Goal: Task Accomplishment & Management: Manage account settings

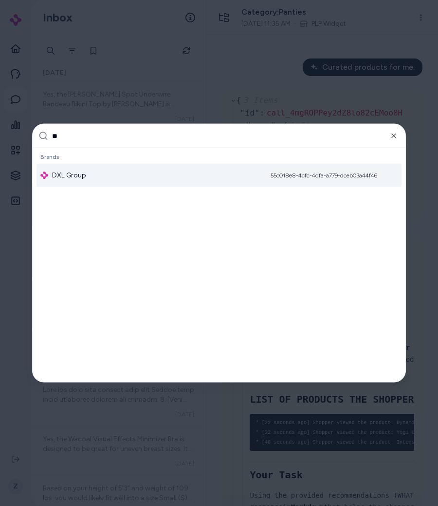
type input "***"
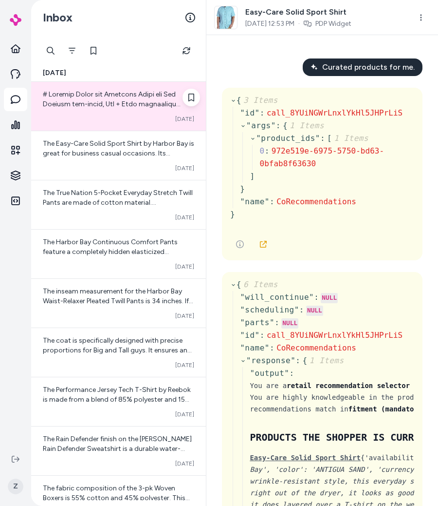
click at [130, 115] on div "Converted [DATE]" at bounding box center [119, 119] width 152 height 8
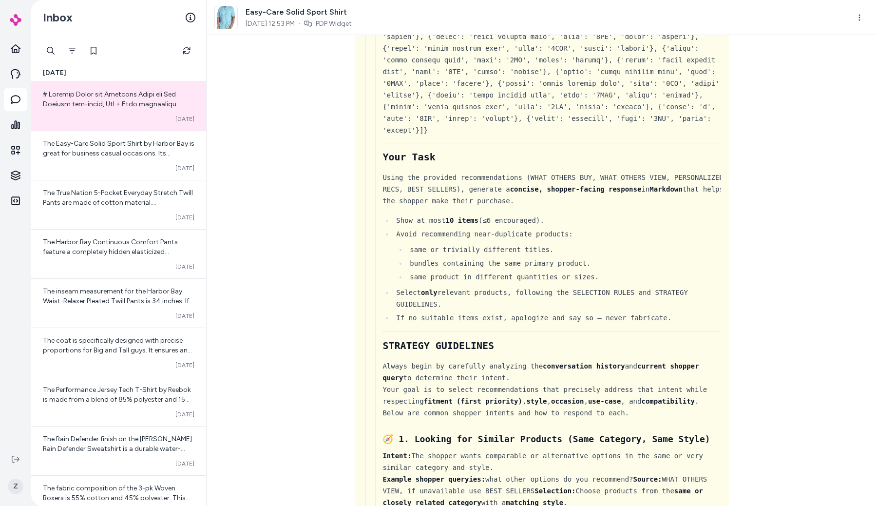
scroll to position [3707, 0]
click at [438, 392] on div "Curated products for me. { 3 Items " id " : call_8YUiNGWrLnxlYkHl5JHPrLiS " arg…" at bounding box center [542, 270] width 670 height 471
click at [334, 124] on div "Curated products for me. { 3 Items " id " : call_8YUiNGWrLnxlYkHl5JHPrLiS " arg…" at bounding box center [542, 270] width 670 height 471
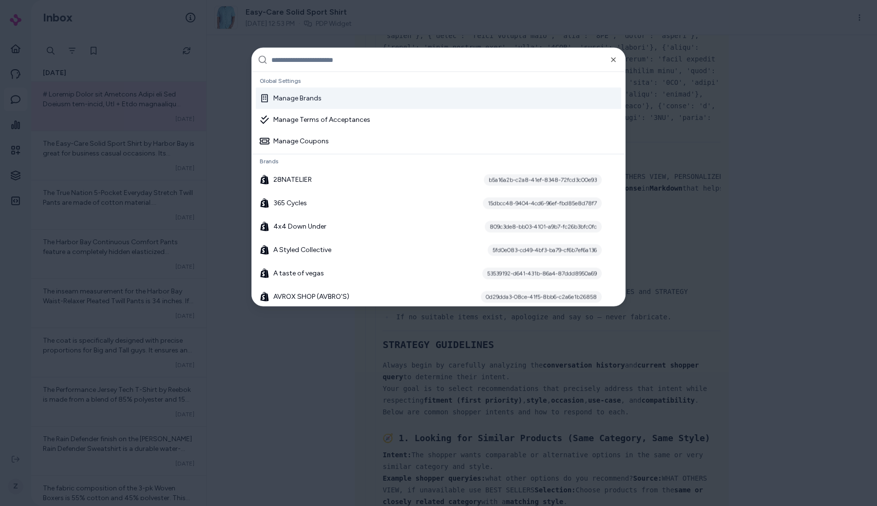
type input "*"
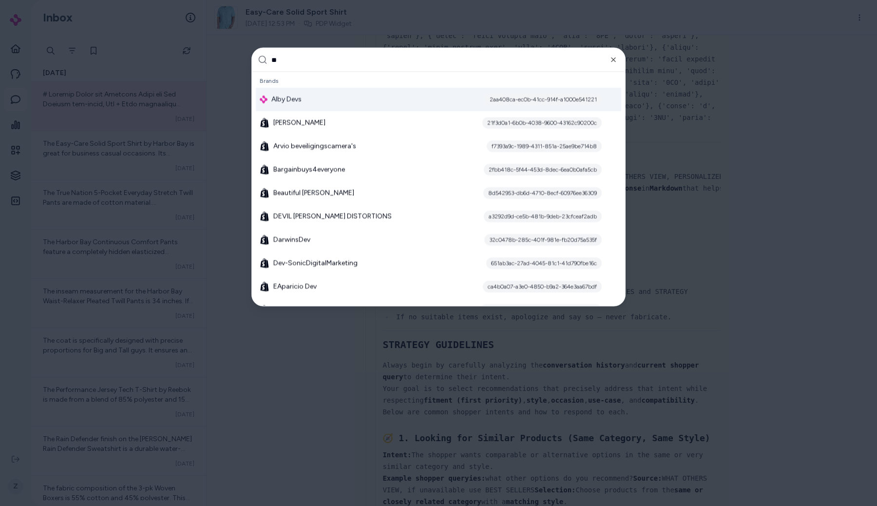
type input "*"
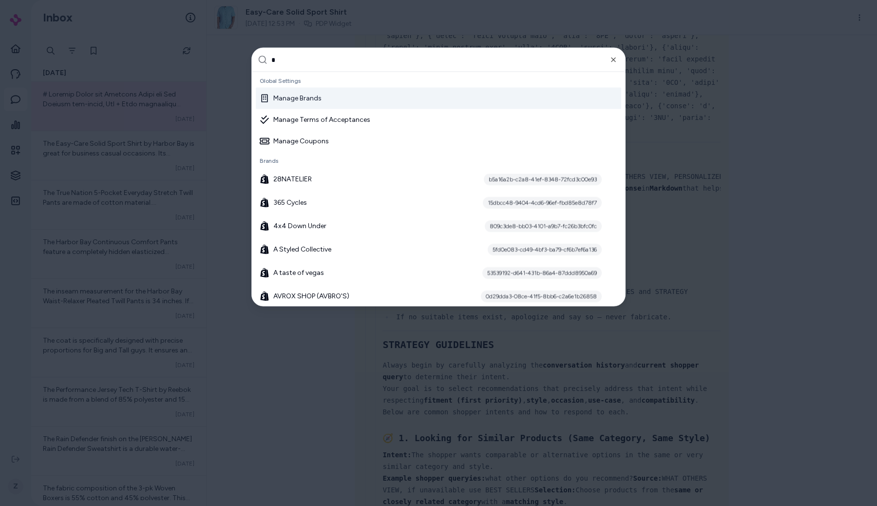
scroll to position [283, 0]
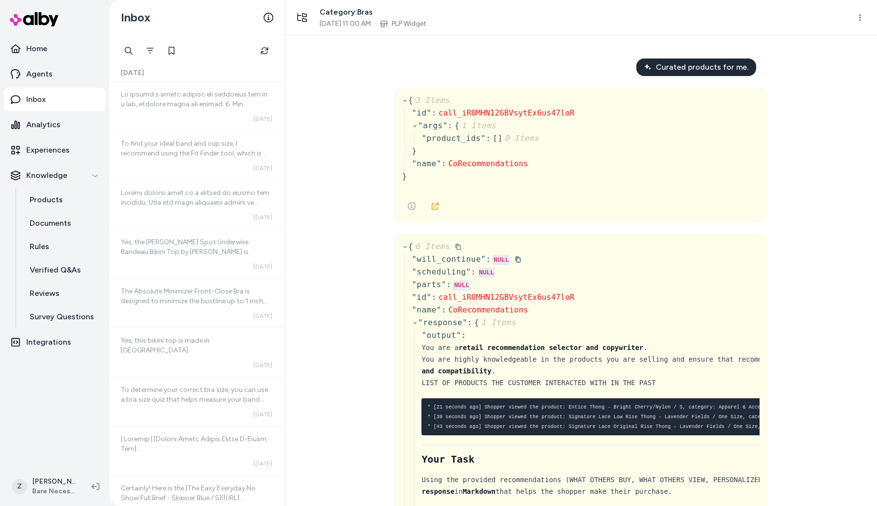
click at [361, 121] on div "Curated products for me. { 3 Items " id " : call_iR0MHN12GBVsytEx6us47loR " arg…" at bounding box center [581, 270] width 592 height 471
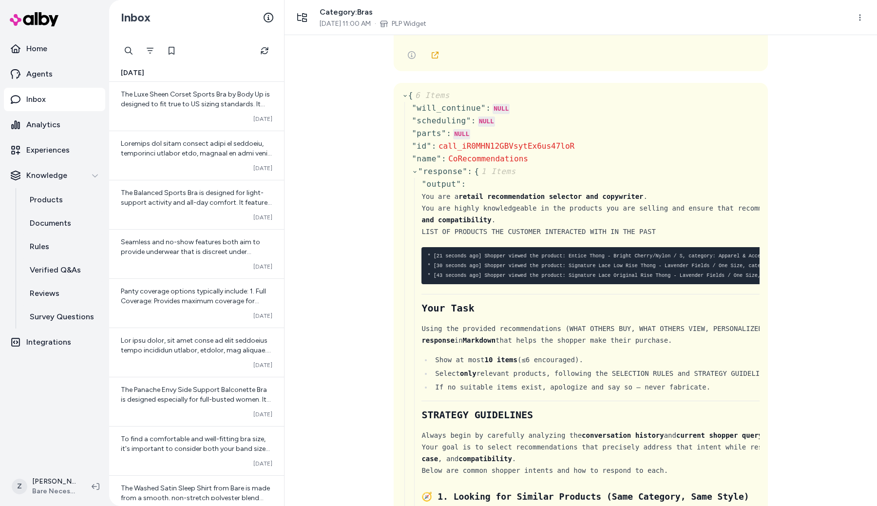
click at [305, 292] on div "Curated products for me. { 3 Items " id " : call_iR0MHN12GBVsytEx6us47loR " arg…" at bounding box center [581, 270] width 592 height 471
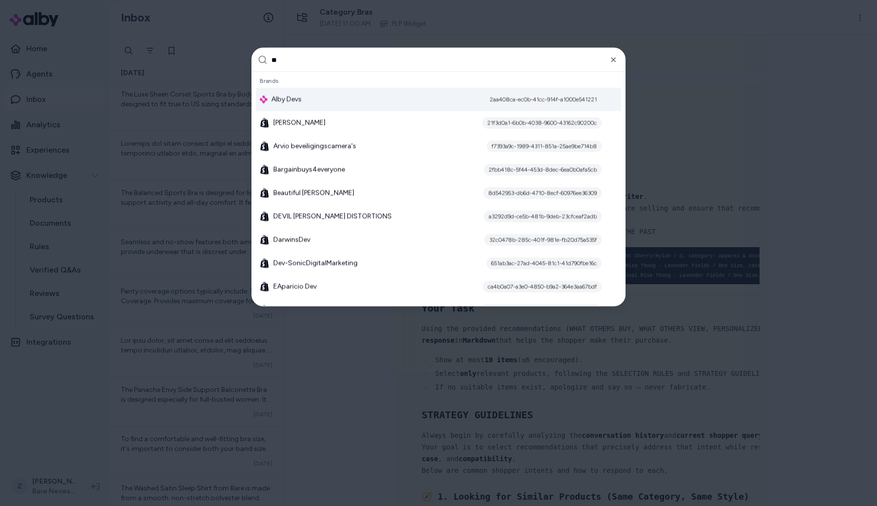
type input "***"
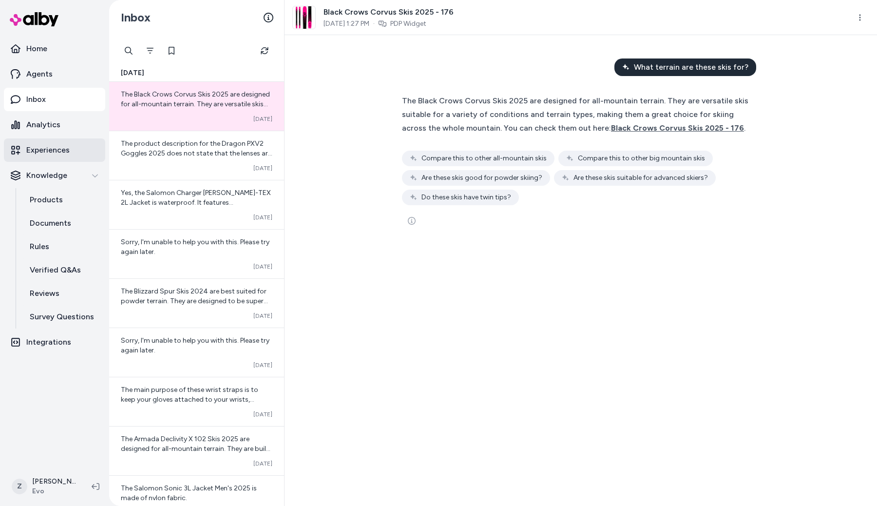
click at [53, 158] on link "Experiences" at bounding box center [54, 149] width 101 height 23
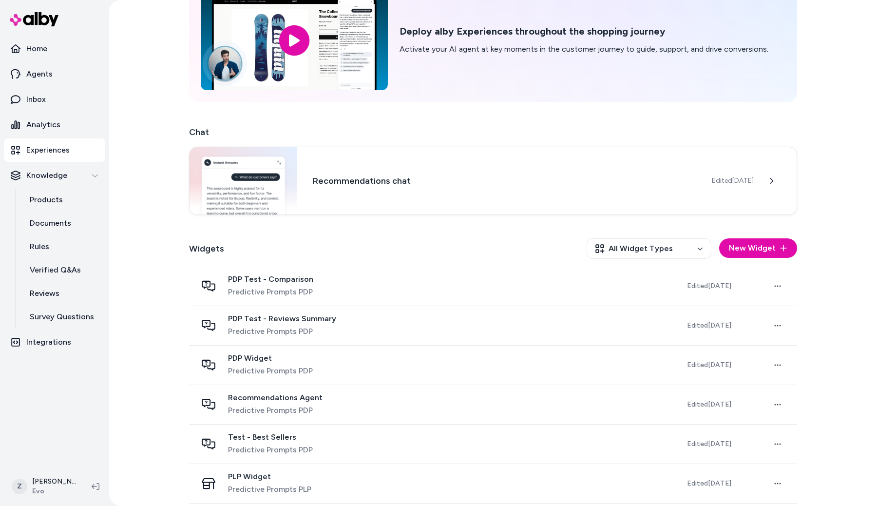
scroll to position [106, 0]
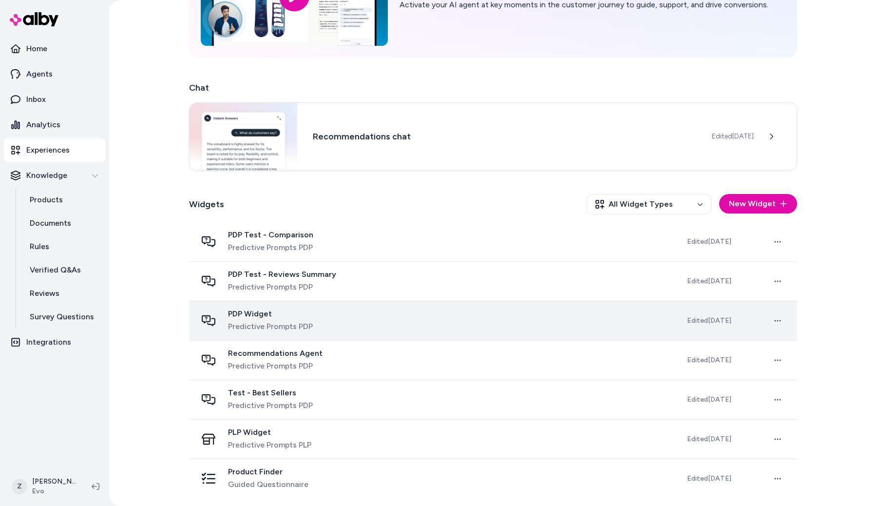
click at [291, 313] on span "PDP Widget" at bounding box center [270, 314] width 85 height 10
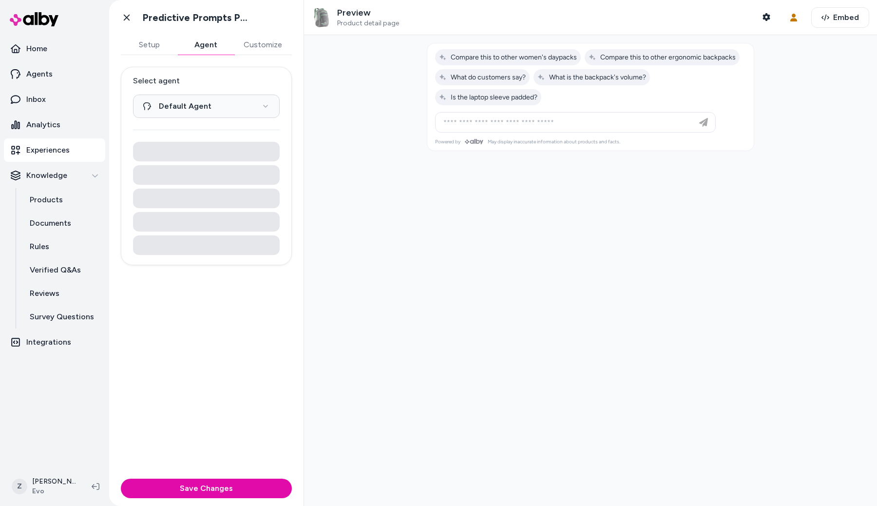
click at [219, 44] on button "Agent" at bounding box center [205, 44] width 57 height 19
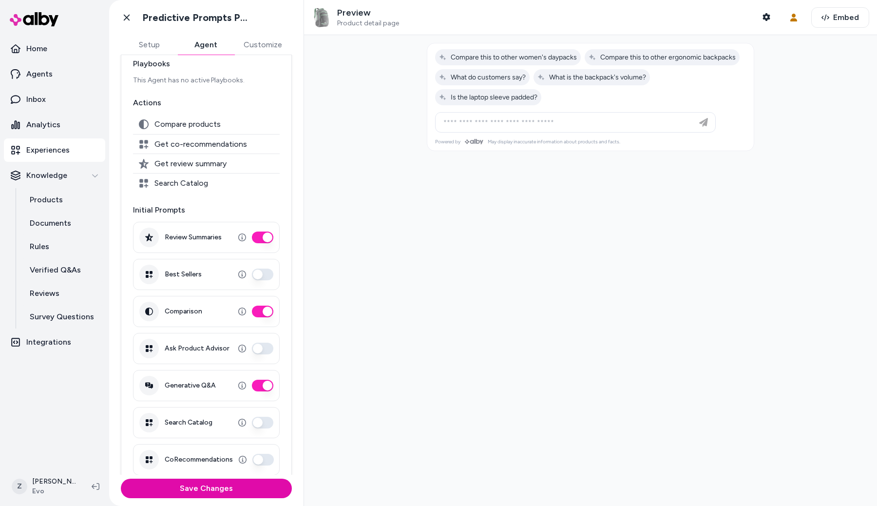
scroll to position [95, 0]
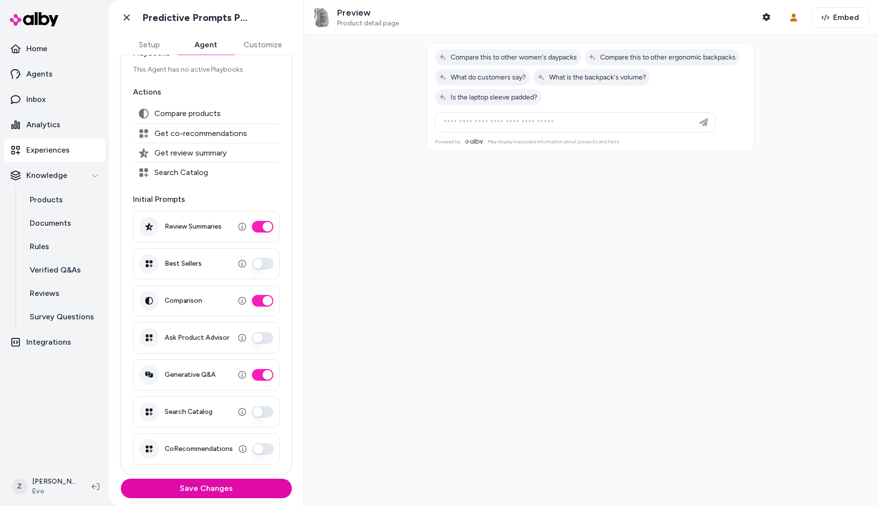
click at [265, 449] on button "CoRecommendations" at bounding box center [262, 449] width 21 height 12
click at [249, 490] on button "Save Changes" at bounding box center [206, 487] width 171 height 19
click at [501, 186] on div at bounding box center [590, 270] width 573 height 471
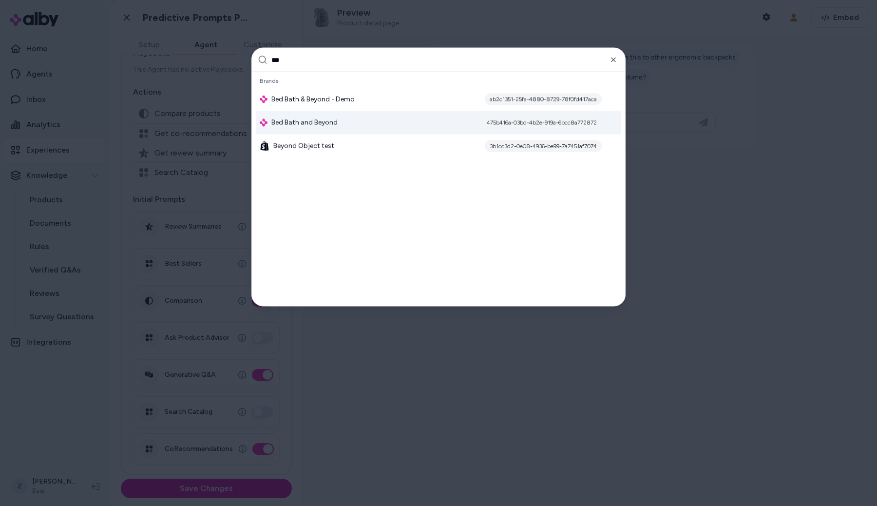
type input "***"
click at [364, 119] on div "Bed Bath and Beyond 475b416a-03bd-4b2e-919a-6bcc8a772872" at bounding box center [438, 122] width 365 height 23
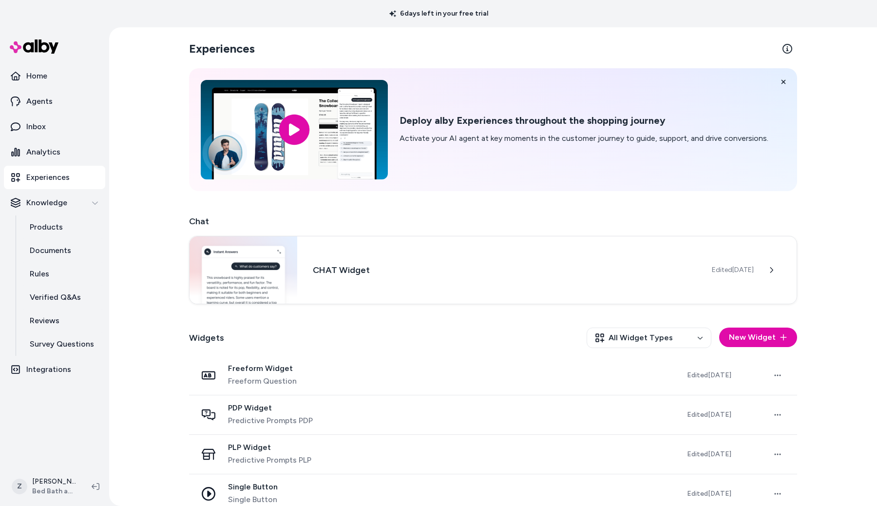
scroll to position [15, 0]
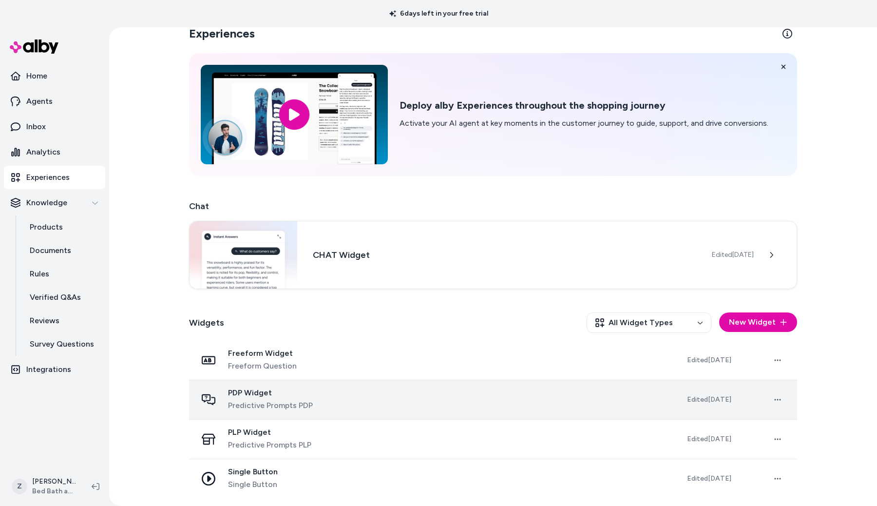
click at [299, 407] on span "Predictive Prompts PDP" at bounding box center [270, 405] width 85 height 12
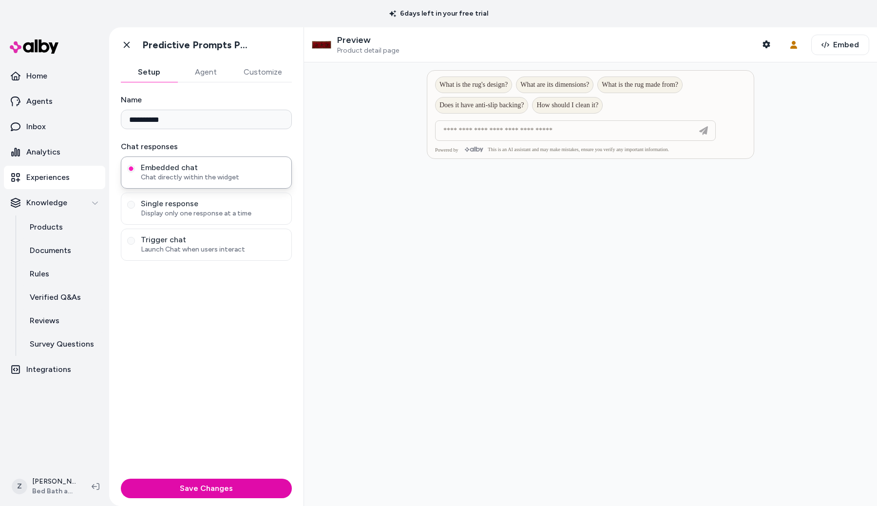
click at [209, 73] on button "Agent" at bounding box center [205, 71] width 57 height 19
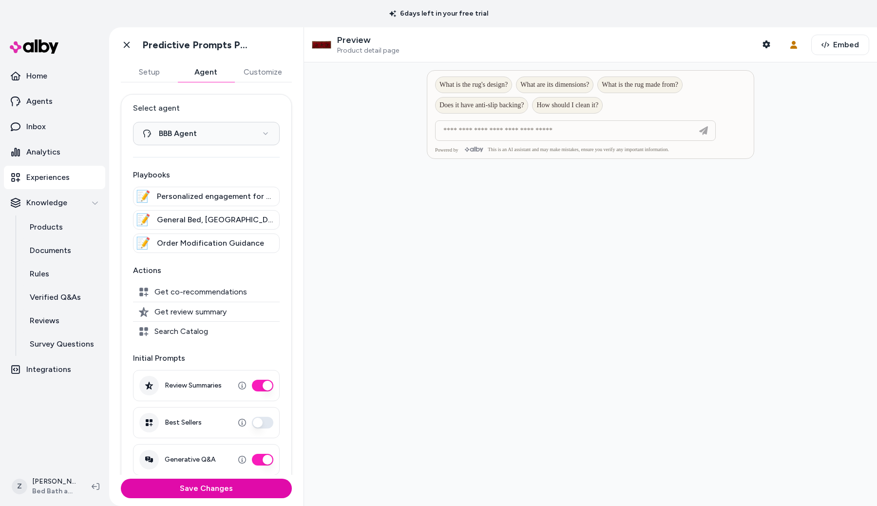
scroll to position [85, 0]
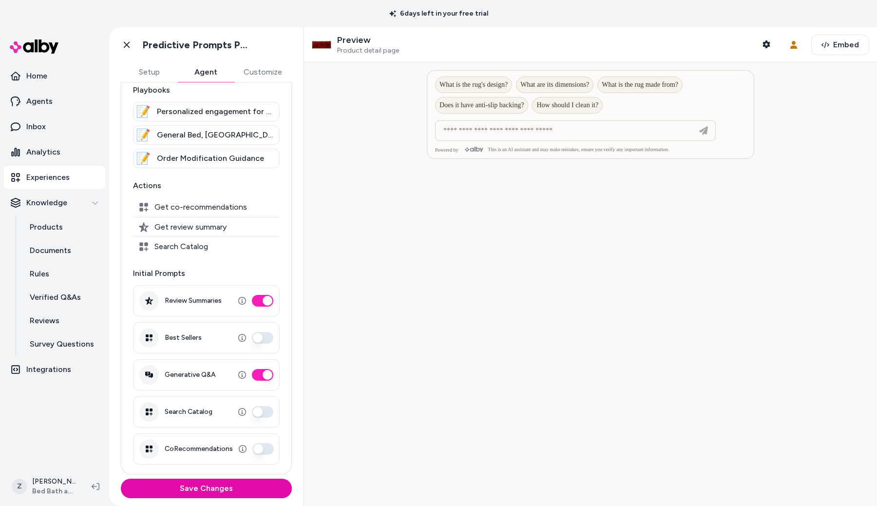
click at [267, 449] on button "CoRecommendations" at bounding box center [262, 449] width 21 height 12
click at [263, 486] on button "Save Changes" at bounding box center [206, 487] width 171 height 19
click at [370, 170] on div at bounding box center [590, 283] width 573 height 443
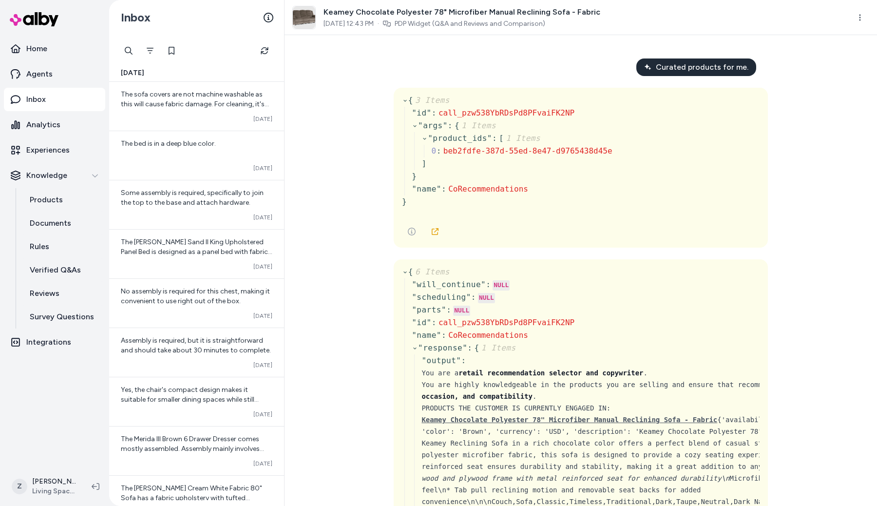
click at [559, 44] on div "Curated products for me. { 3 Items " id " : call_pzw538YbRDsPd8PFvaiFK2NP " arg…" at bounding box center [581, 270] width 592 height 471
